Goal: Task Accomplishment & Management: Use online tool/utility

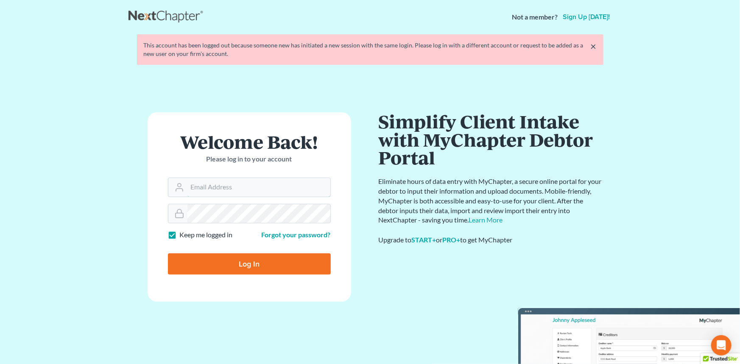
type input "amh@dimentfirm.com"
click at [206, 254] on input "Log In" at bounding box center [249, 264] width 163 height 21
type input "Thinking..."
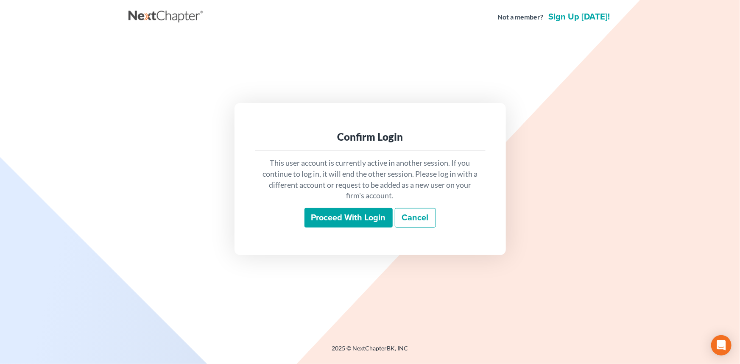
click at [333, 204] on div "This user account is currently active in another session. If you continue to lo…" at bounding box center [370, 193] width 231 height 84
click at [332, 213] on input "Proceed with login" at bounding box center [348, 218] width 88 height 20
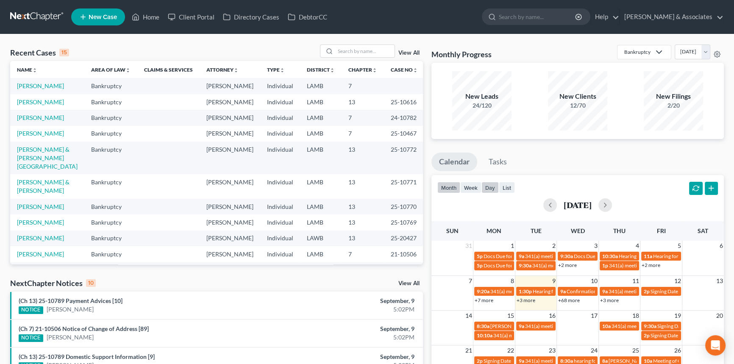
click at [488, 184] on button "day" at bounding box center [490, 187] width 17 height 11
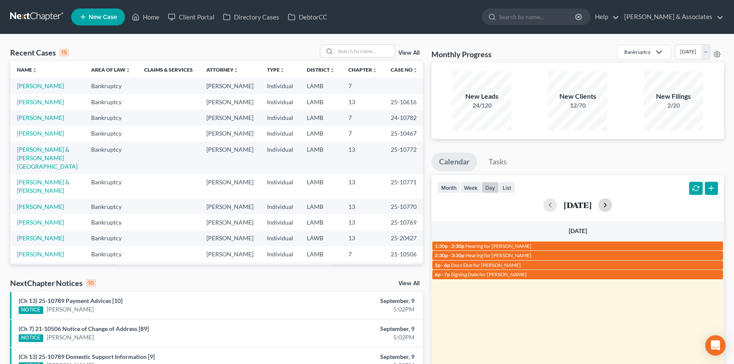
click at [612, 208] on button "button" at bounding box center [606, 205] width 14 height 14
click at [612, 207] on button "button" at bounding box center [606, 205] width 14 height 14
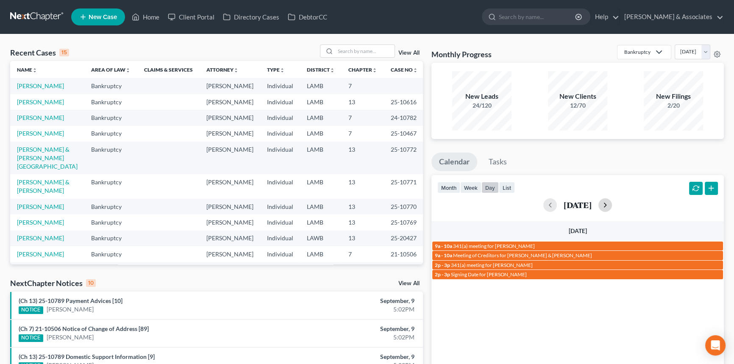
click at [612, 207] on button "button" at bounding box center [606, 205] width 14 height 14
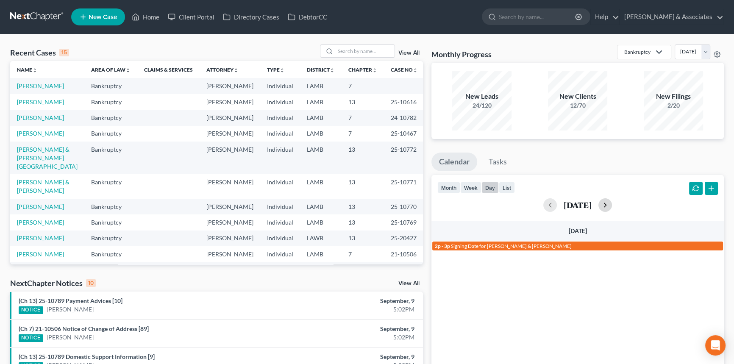
click at [612, 207] on button "button" at bounding box center [606, 205] width 14 height 14
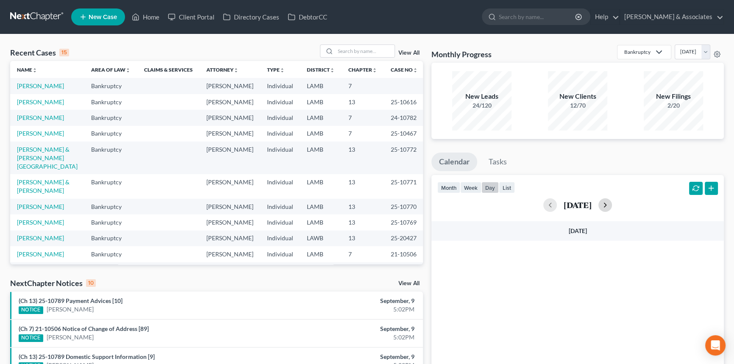
click at [612, 207] on button "button" at bounding box center [606, 205] width 14 height 14
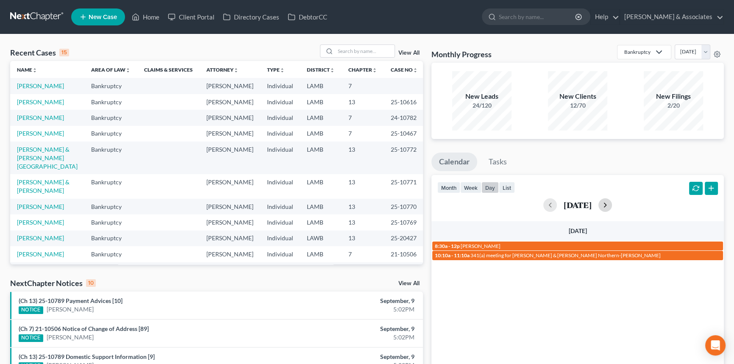
click at [612, 207] on button "button" at bounding box center [606, 205] width 14 height 14
